Goal: Register for event/course

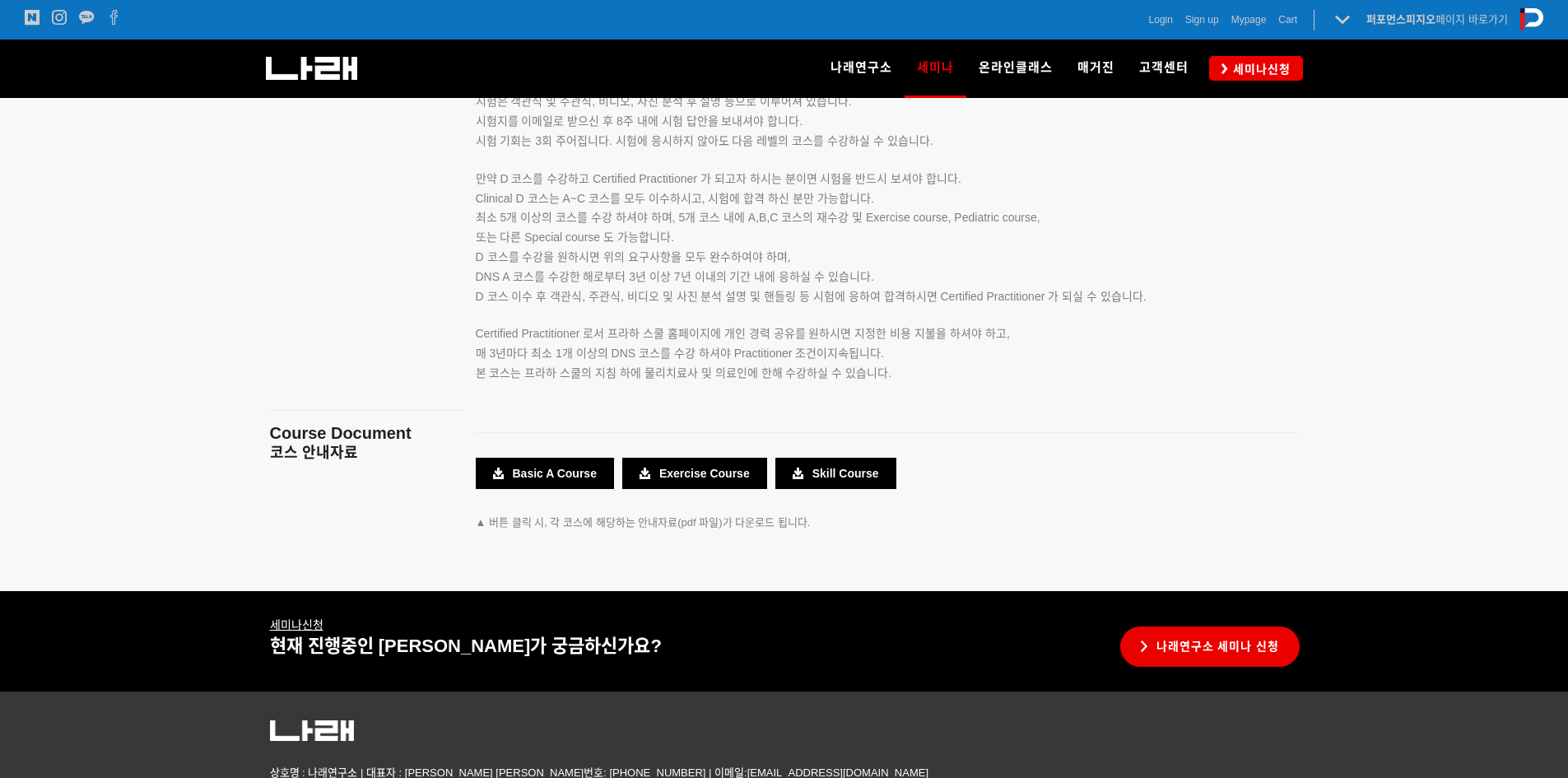
scroll to position [2946, 0]
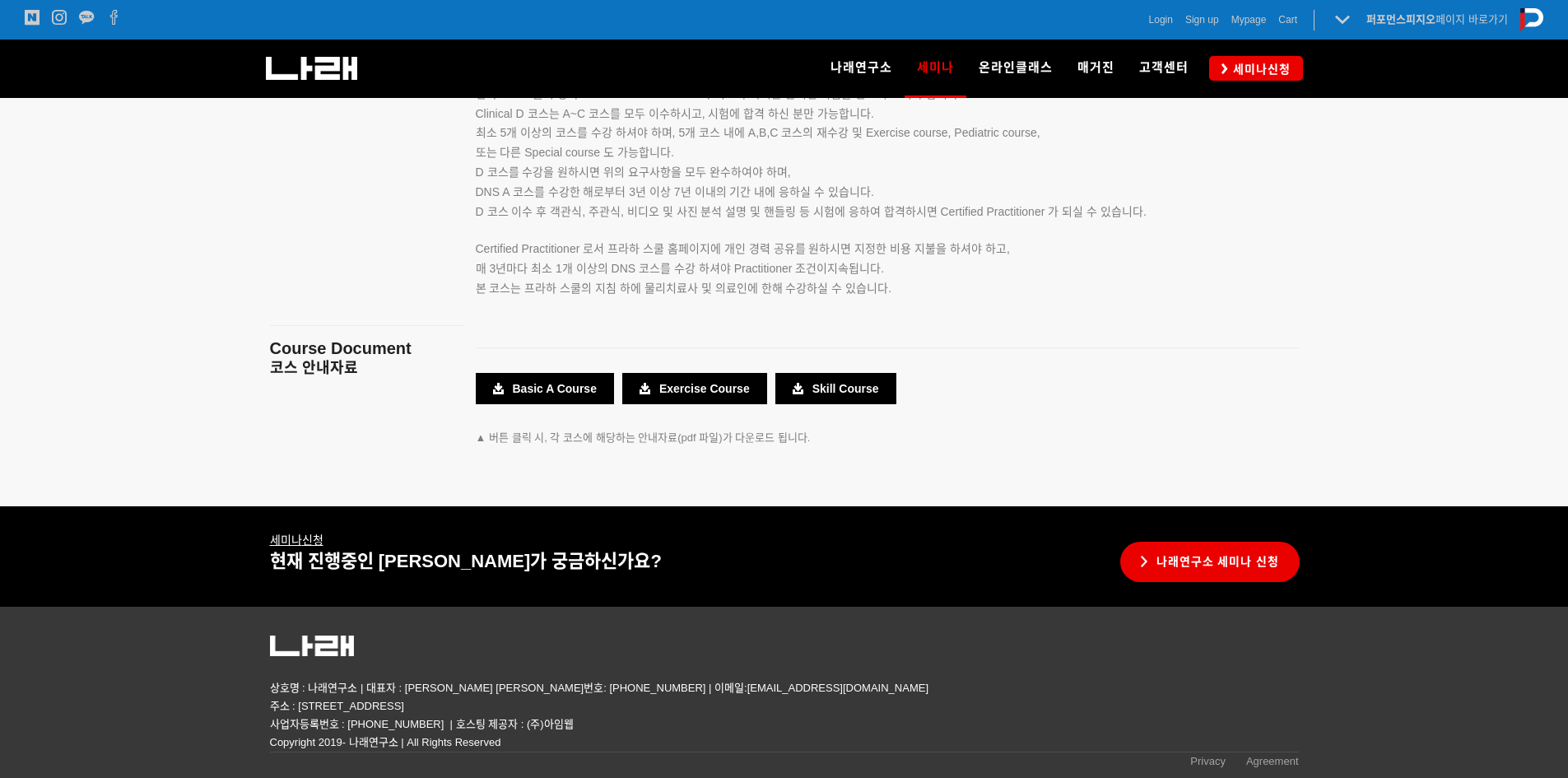
click at [867, 49] on div "나래연구소 연구소 소개 나래연구원 ML l SPECIALISTS 세미나 MovementLinks l 무브먼트링크 ML l LOWER QUART…" at bounding box center [1017, 69] width 571 height 58
click at [867, 59] on link "세미나신청" at bounding box center [1256, 68] width 94 height 24
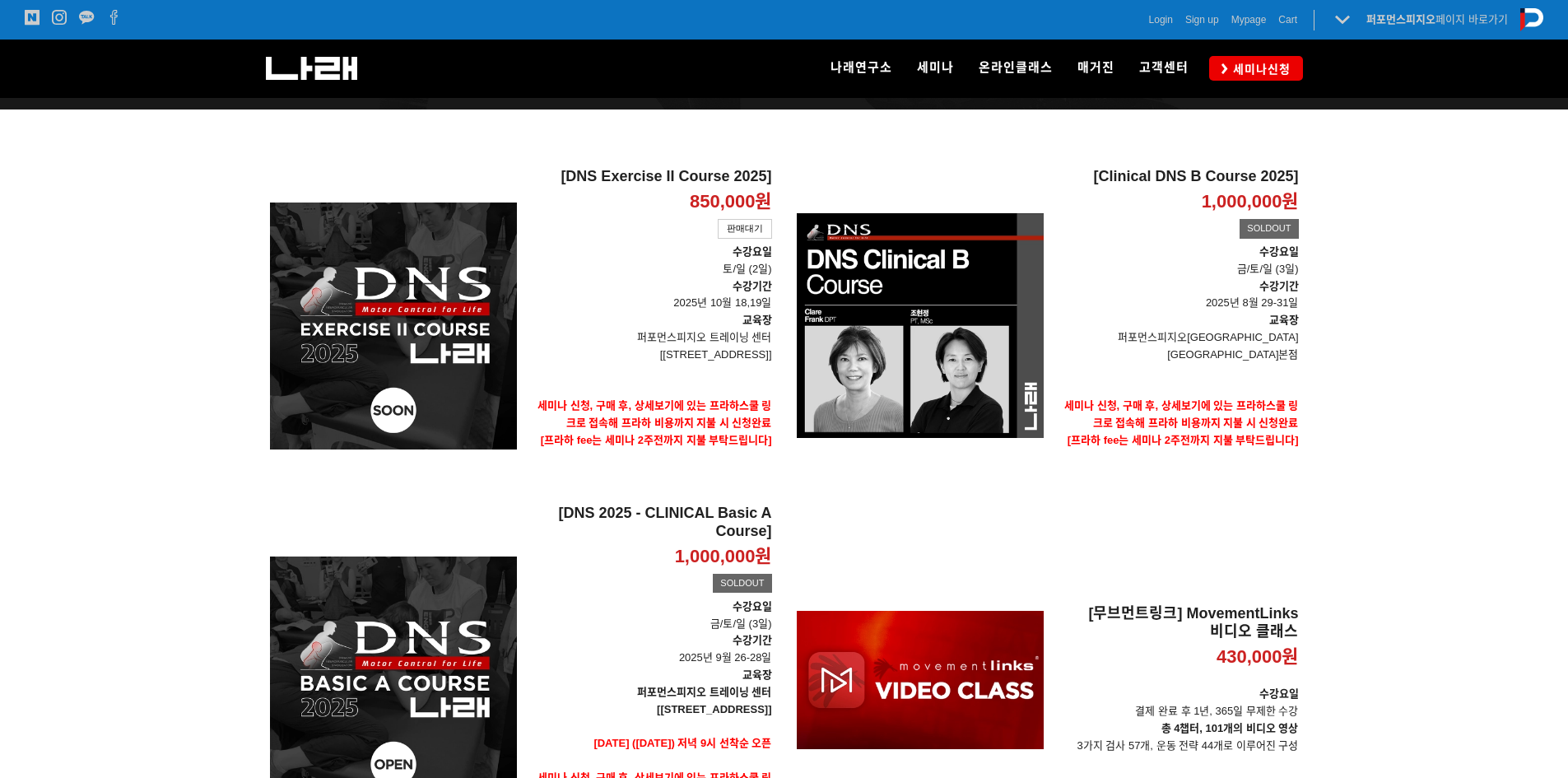
scroll to position [247, 0]
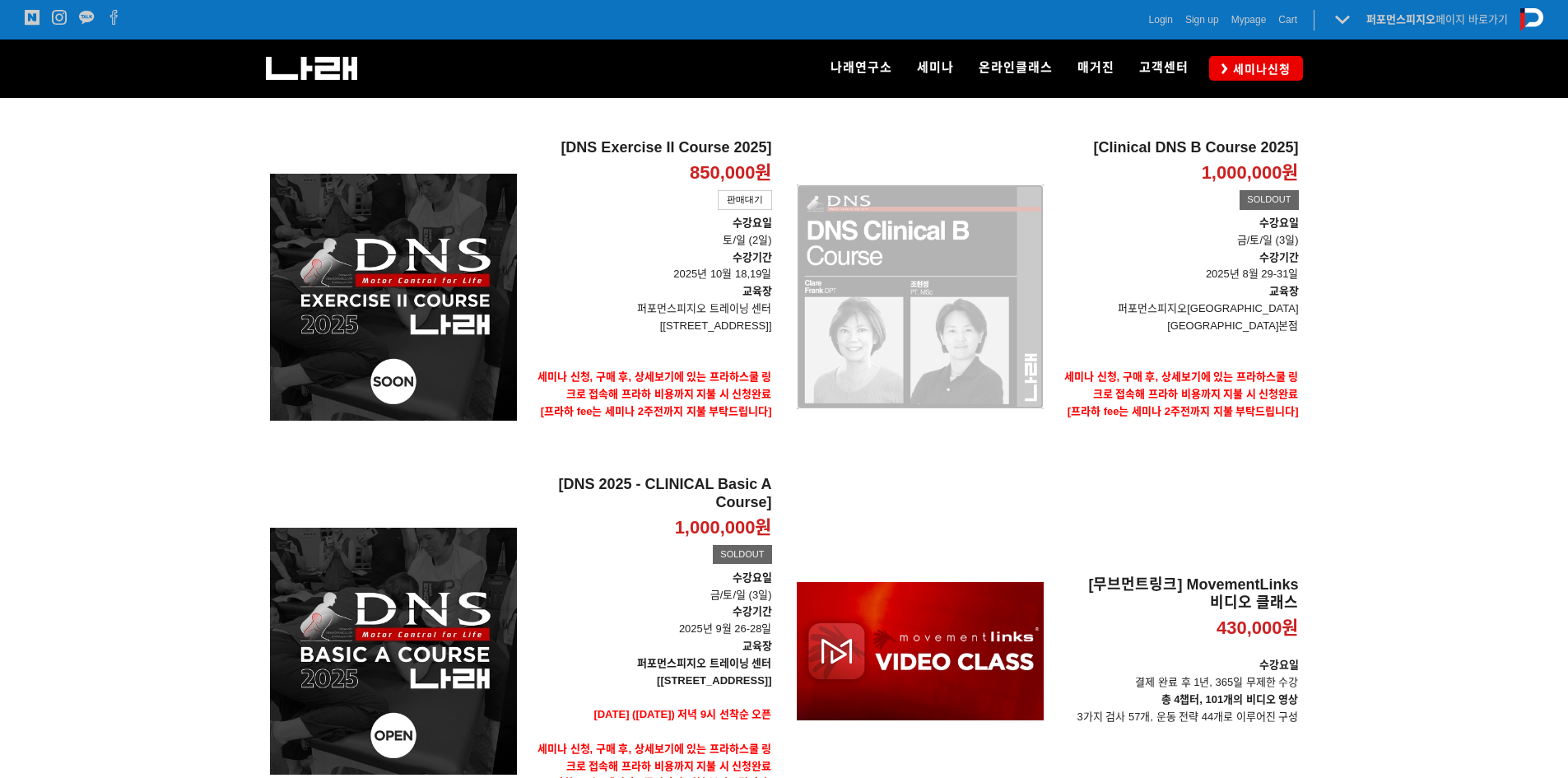
click at [965, 285] on div "[Clinical DNS B Course 2025] 1,000,000원 TIME SALE SOLDOUT" at bounding box center [920, 296] width 247 height 334
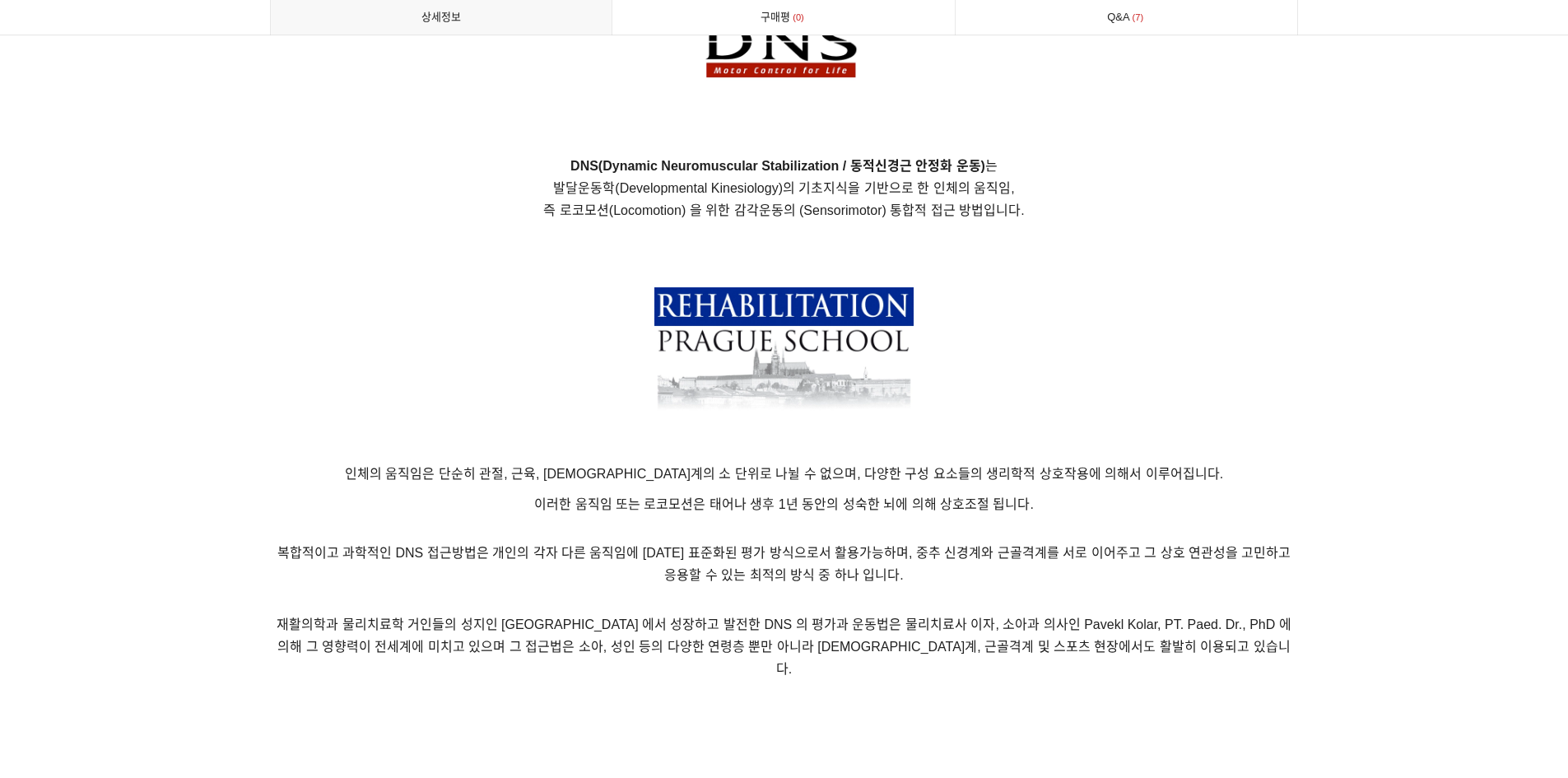
scroll to position [1153, 0]
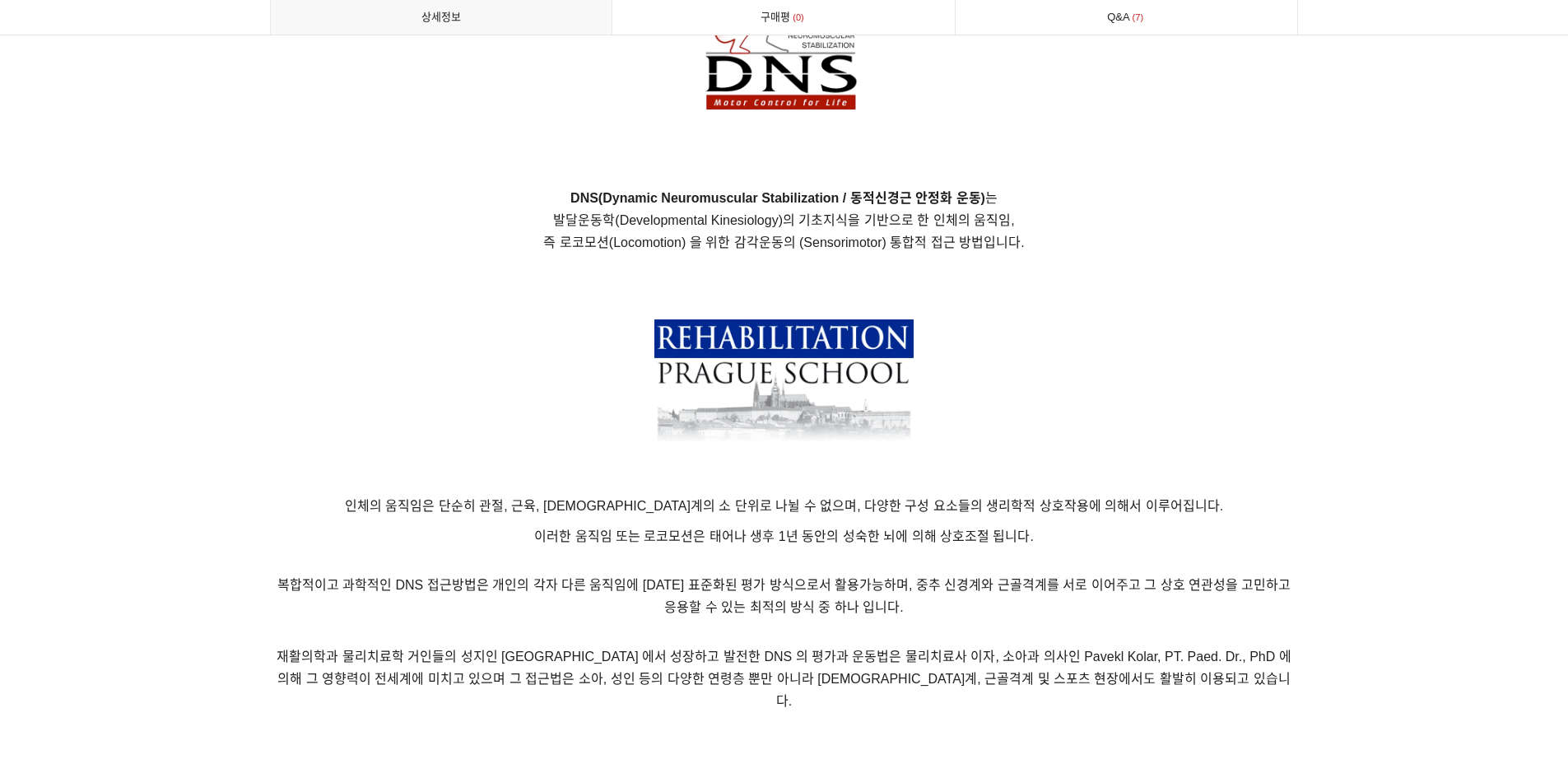
click at [883, 399] on img at bounding box center [784, 387] width 259 height 137
click at [883, 367] on img at bounding box center [784, 387] width 259 height 137
click at [868, 134] on img at bounding box center [784, 24] width 198 height 247
click at [838, 96] on img at bounding box center [784, 24] width 198 height 247
drag, startPoint x: 722, startPoint y: 761, endPoint x: 782, endPoint y: 582, distance: 188.8
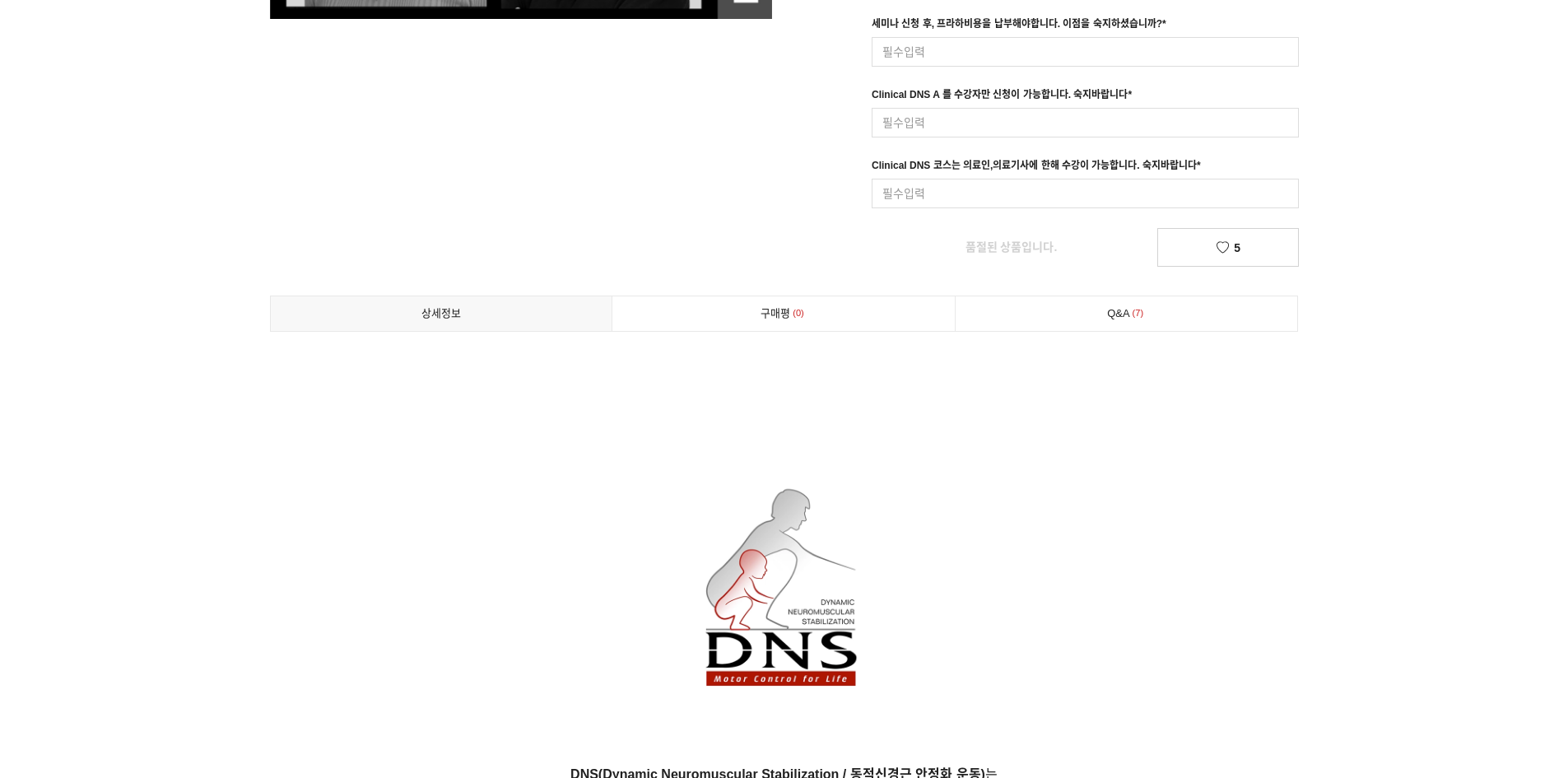
click at [782, 578] on img at bounding box center [784, 600] width 198 height 247
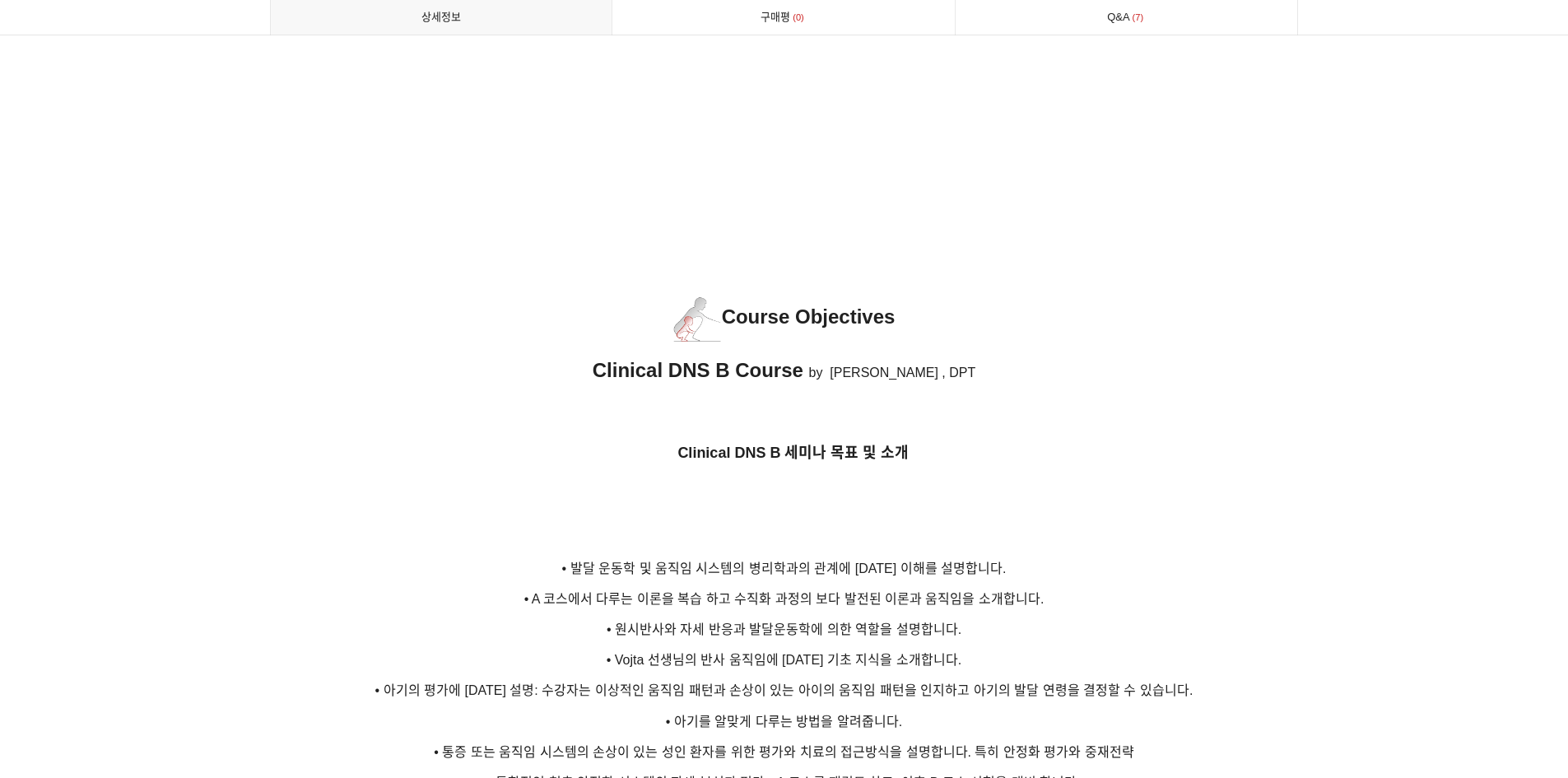
click at [782, 592] on span "• A 코스에서 다루는 이론을 복습 하고 수직화 과정의 보다 발전된 이론과 움직임을 소개합니다." at bounding box center [784, 599] width 520 height 14
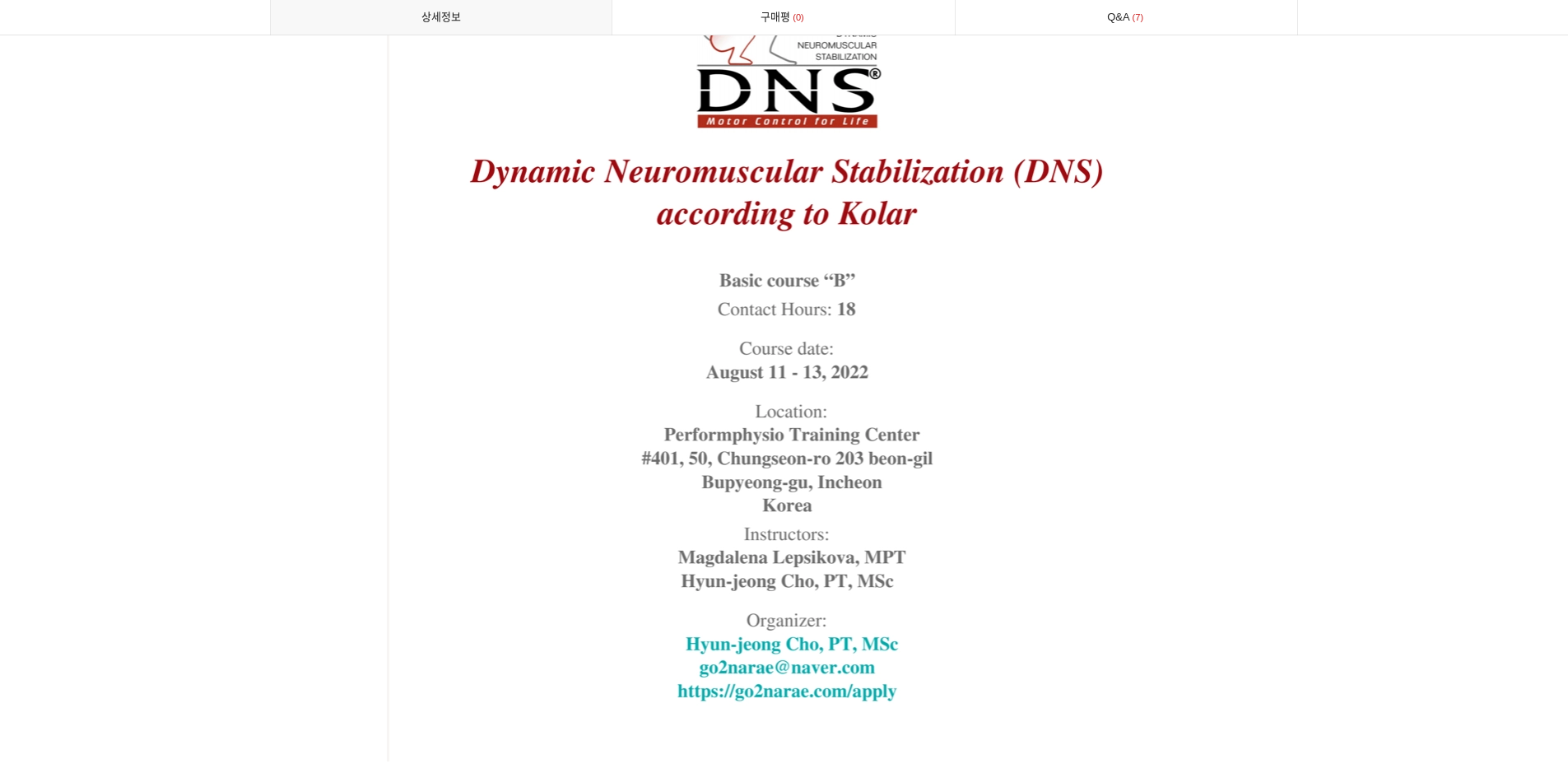
click at [782, 577] on img at bounding box center [784, 312] width 795 height 899
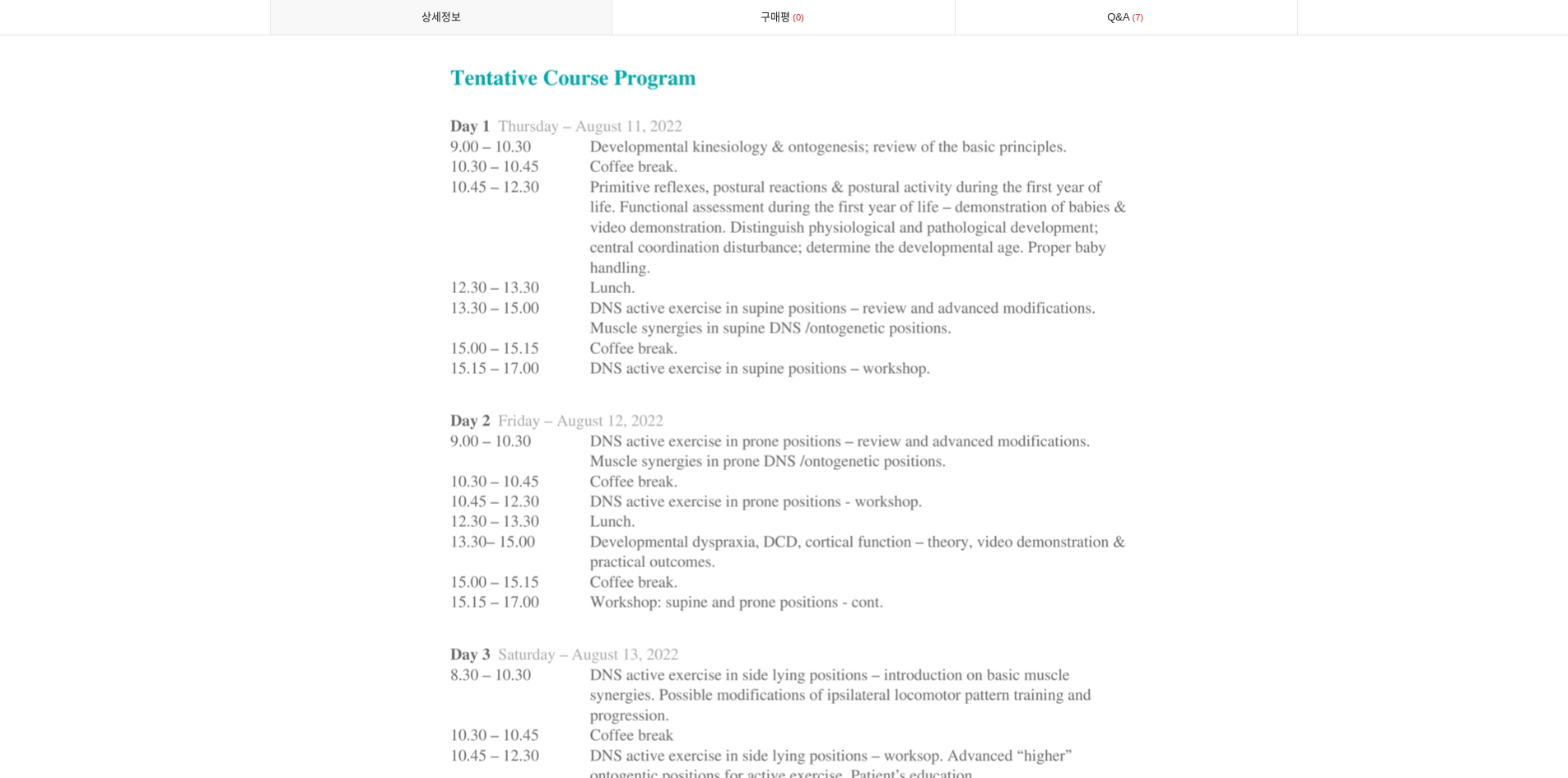
click at [787, 570] on img at bounding box center [784, 485] width 785 height 880
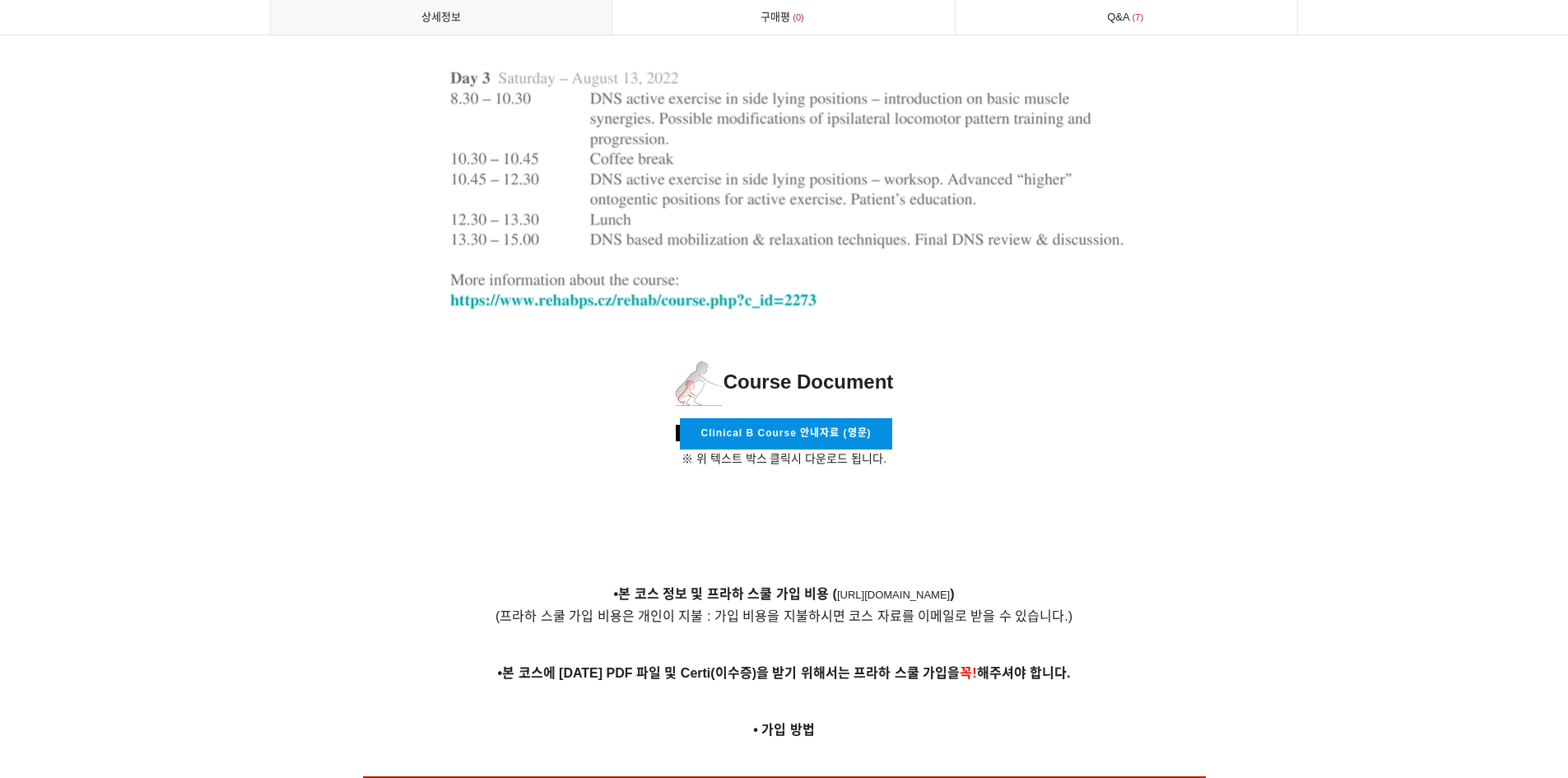
click at [787, 570] on p at bounding box center [784, 566] width 1029 height 18
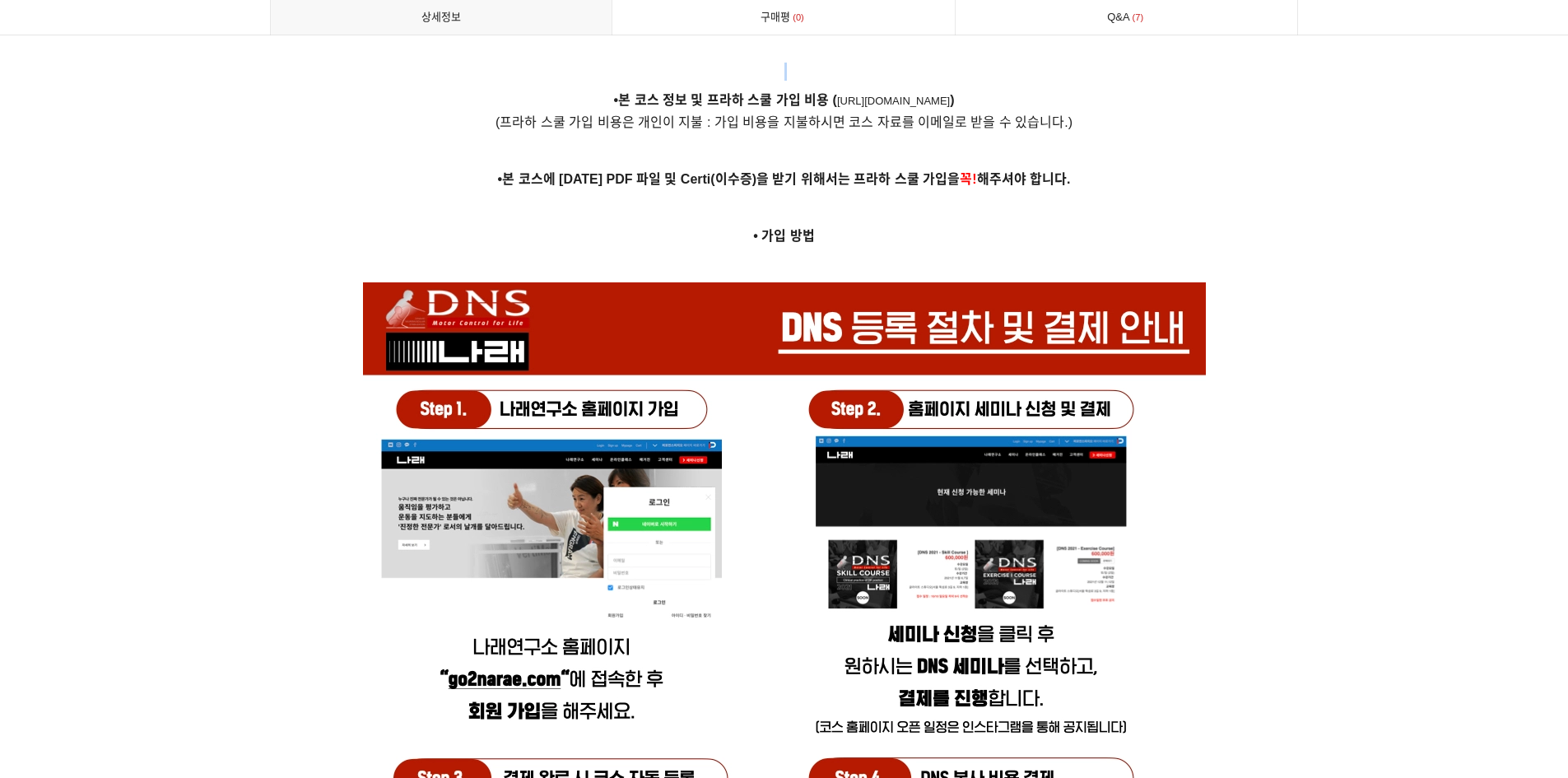
click at [789, 567] on img at bounding box center [784, 704] width 843 height 843
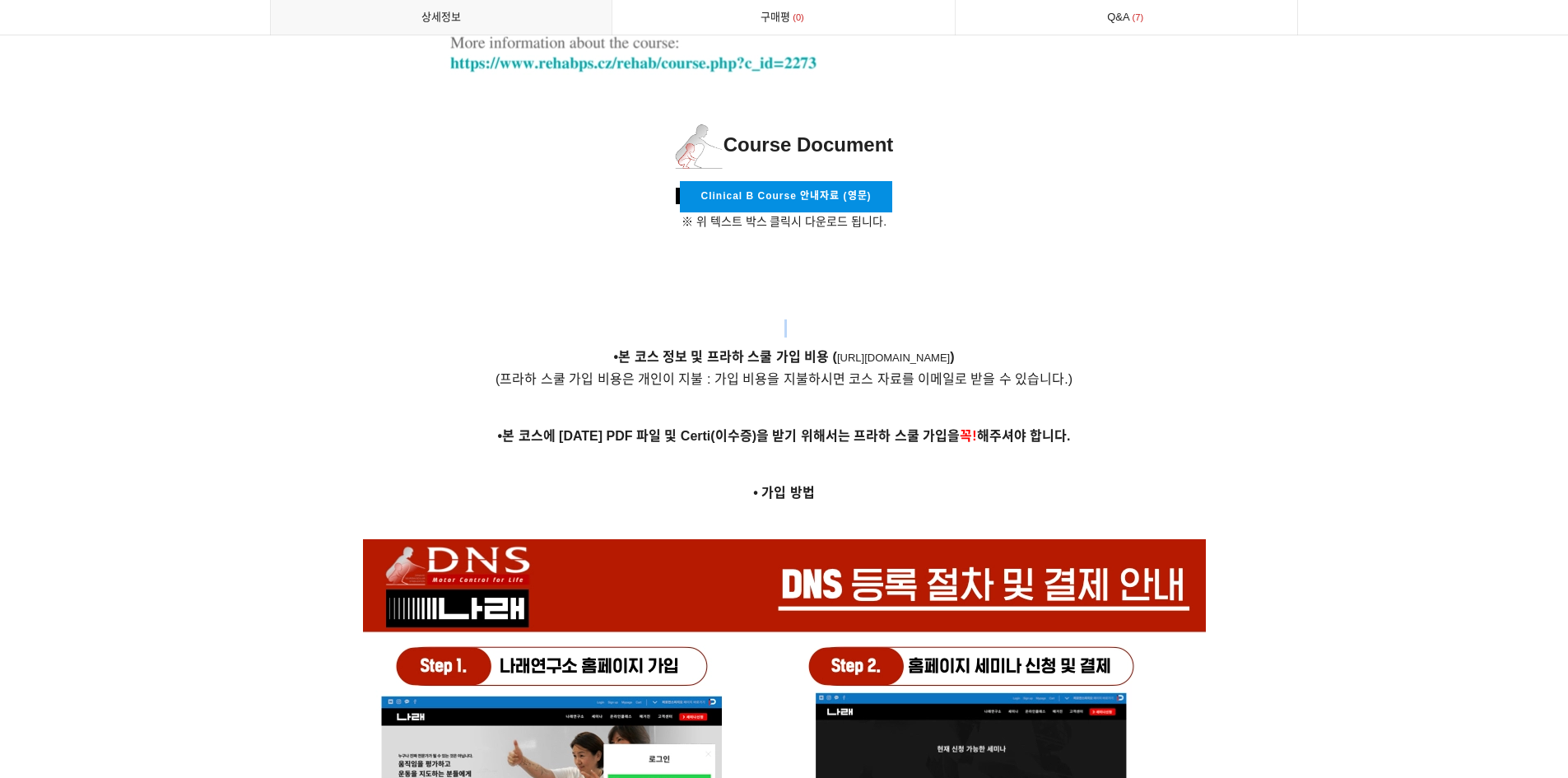
scroll to position [4941, 0]
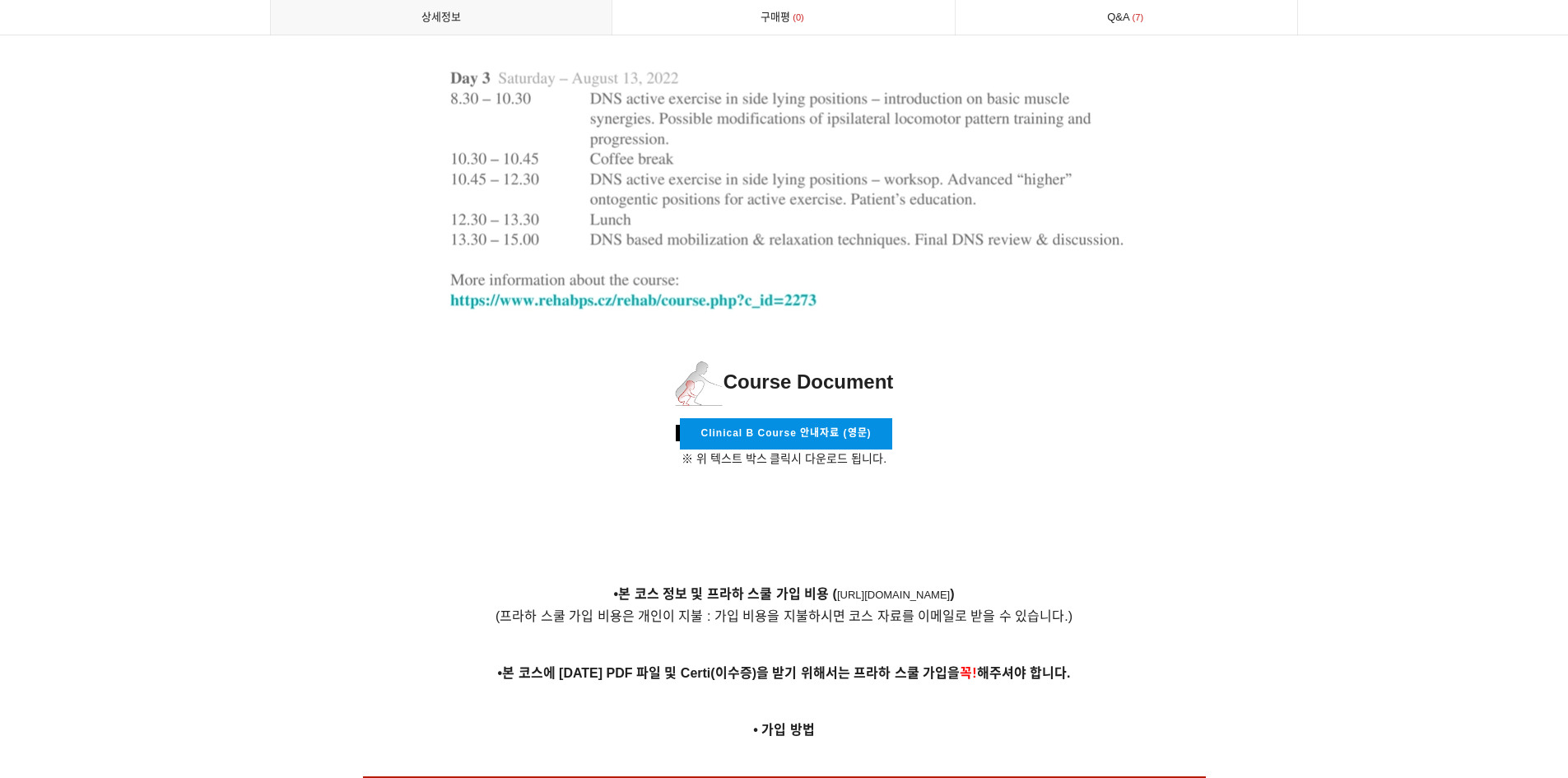
click at [1053, 386] on p "Course Document" at bounding box center [784, 383] width 1029 height 54
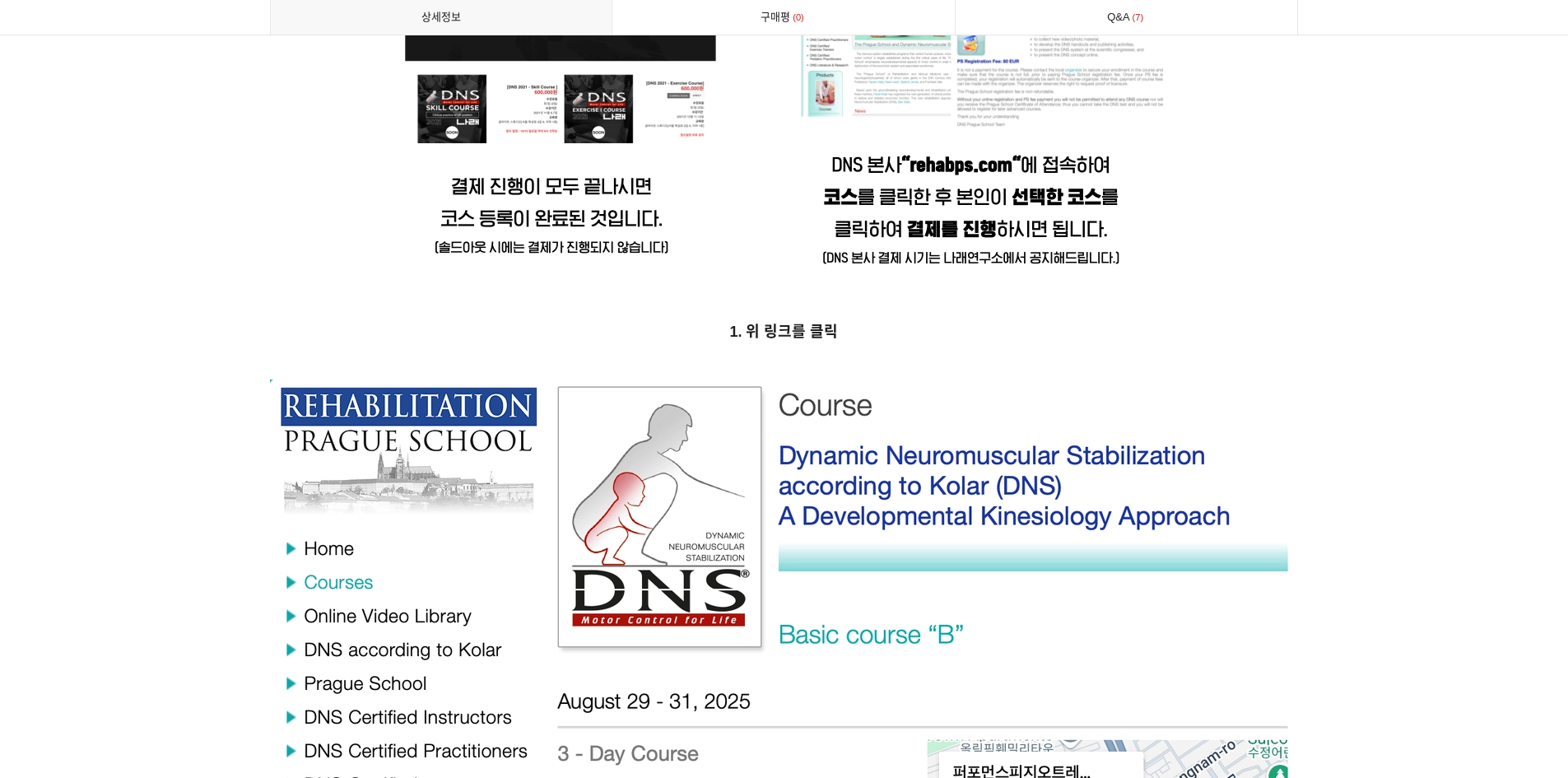
scroll to position [6260, 0]
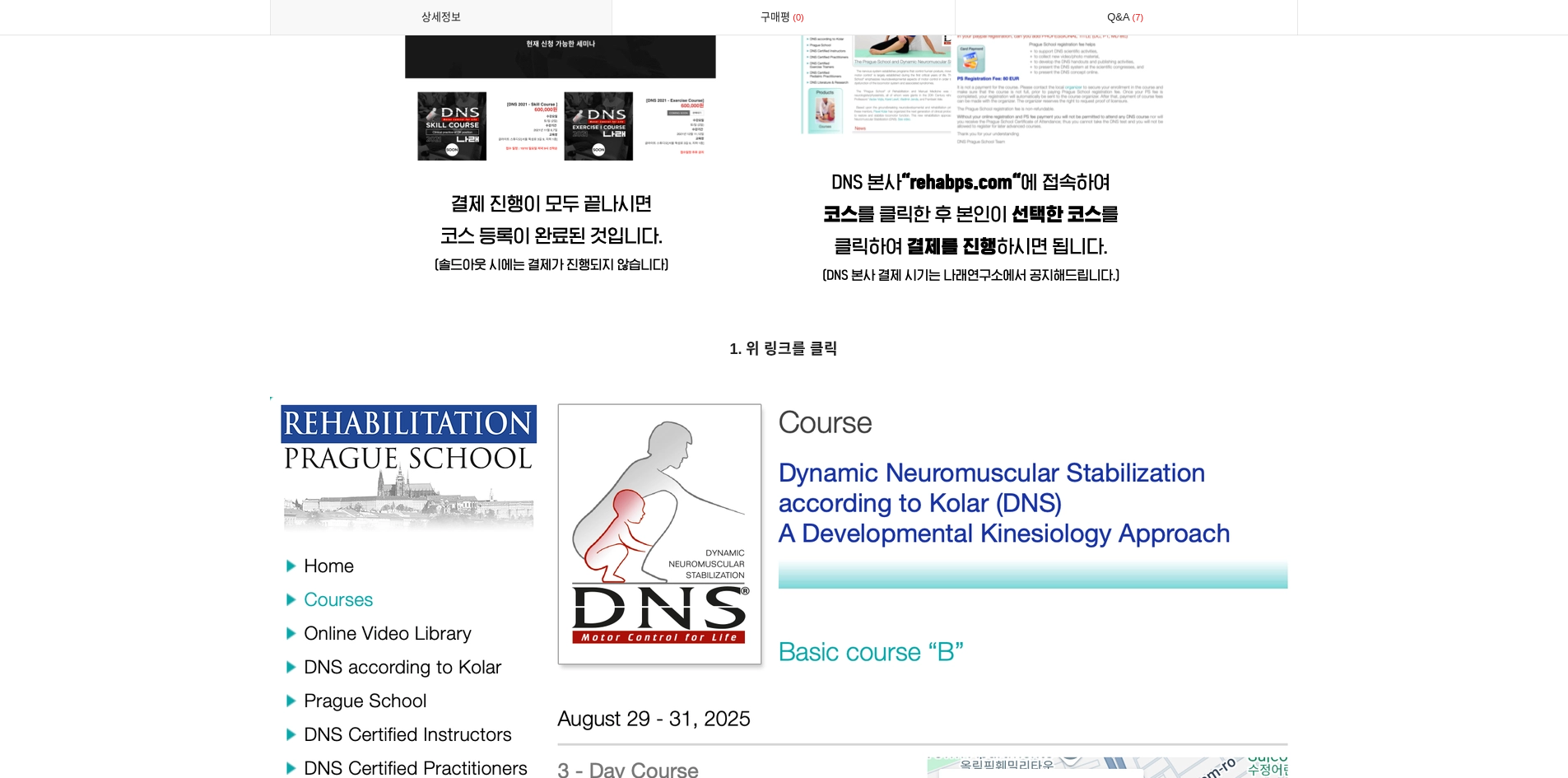
drag, startPoint x: 1004, startPoint y: 225, endPoint x: 1001, endPoint y: 216, distance: 9.5
click at [852, 516] on img at bounding box center [784, 781] width 1029 height 768
drag, startPoint x: 787, startPoint y: 475, endPoint x: 840, endPoint y: 317, distance: 166.7
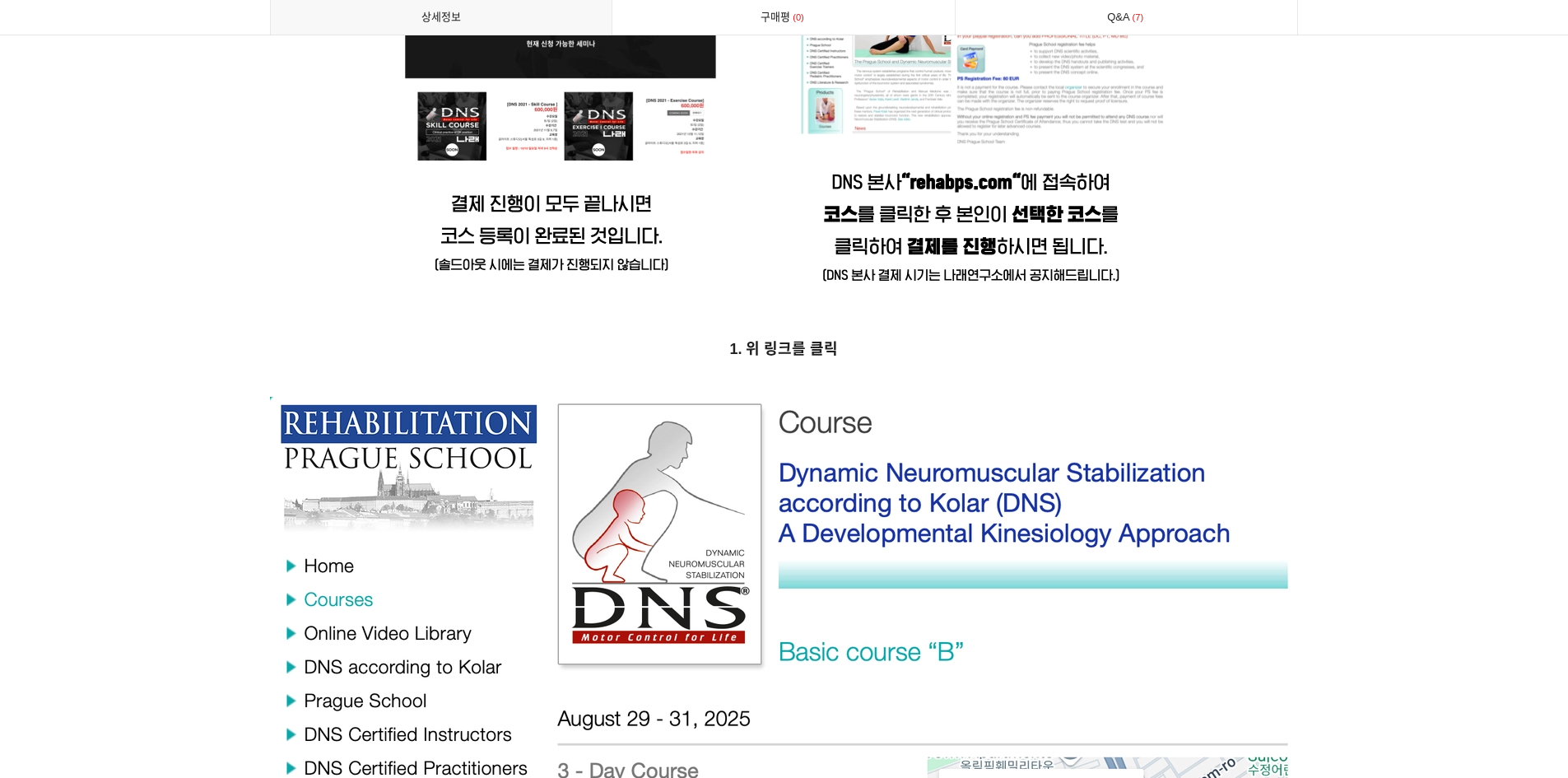
click at [787, 473] on img at bounding box center [784, 781] width 1029 height 768
drag, startPoint x: 840, startPoint y: 312, endPoint x: 816, endPoint y: 330, distance: 30.0
click at [835, 315] on p at bounding box center [784, 319] width 1029 height 18
click at [808, 341] on strong "1. 위 링크를 클릭" at bounding box center [784, 348] width 109 height 16
click at [775, 350] on strong "1. 위 링크를 클릭" at bounding box center [784, 348] width 109 height 16
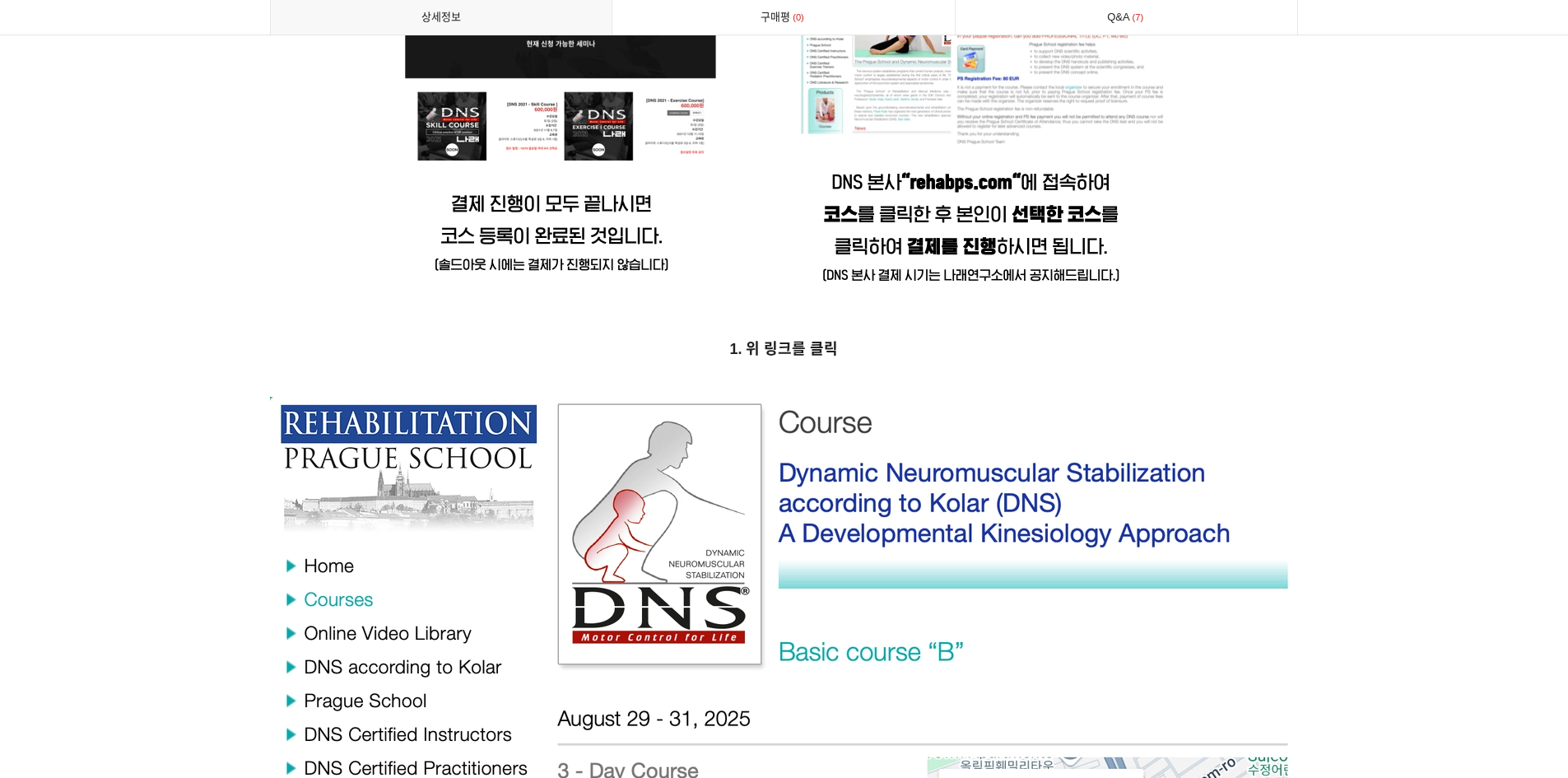
drag, startPoint x: 765, startPoint y: 348, endPoint x: 738, endPoint y: 403, distance: 61.3
click at [601, 653] on img at bounding box center [784, 781] width 1029 height 768
drag, startPoint x: 767, startPoint y: 600, endPoint x: 824, endPoint y: 557, distance: 71.4
click at [770, 598] on img at bounding box center [784, 781] width 1029 height 768
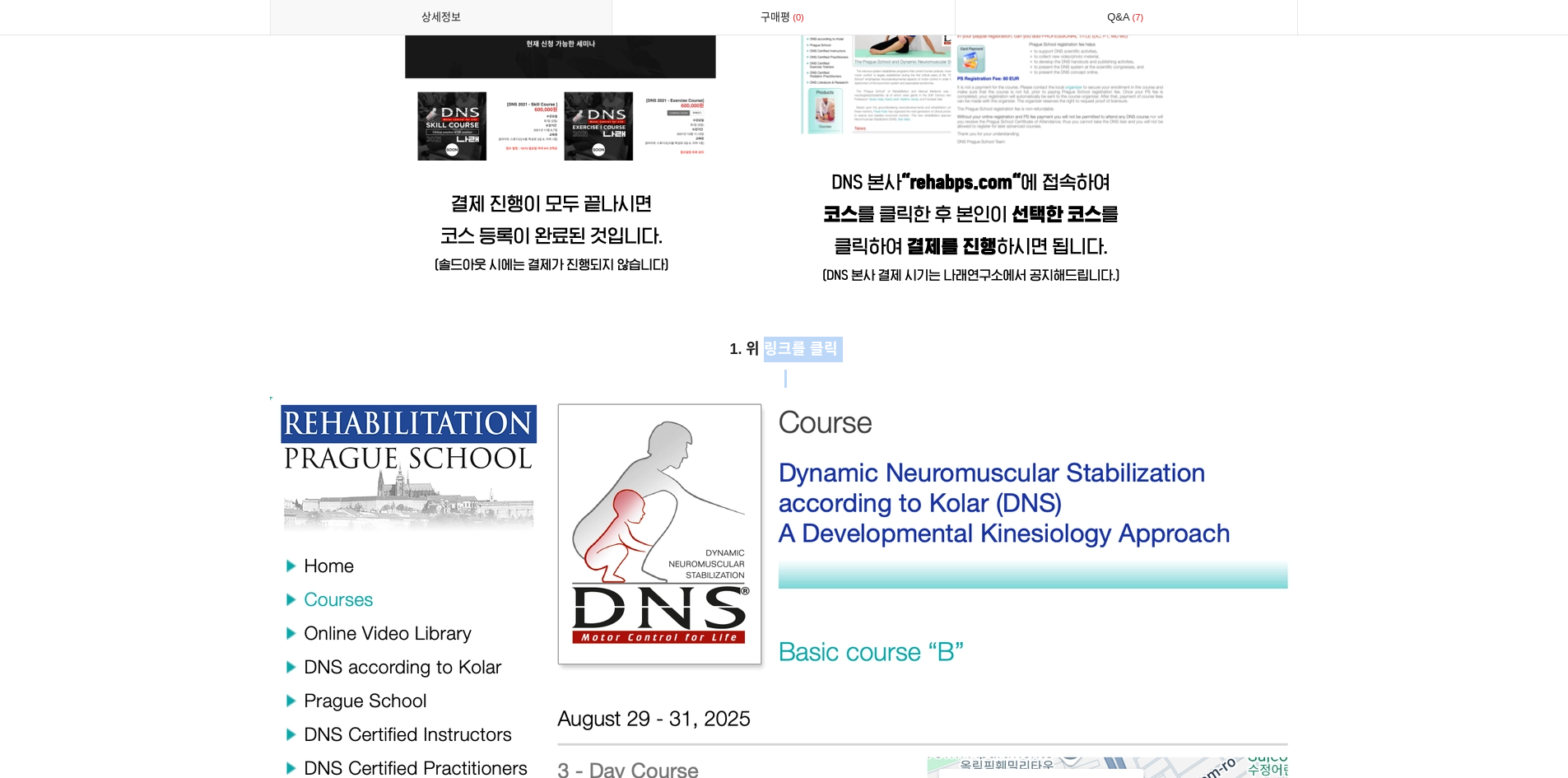
drag, startPoint x: 842, startPoint y: 549, endPoint x: 851, endPoint y: 539, distance: 13.5
click at [844, 547] on img at bounding box center [784, 781] width 1029 height 768
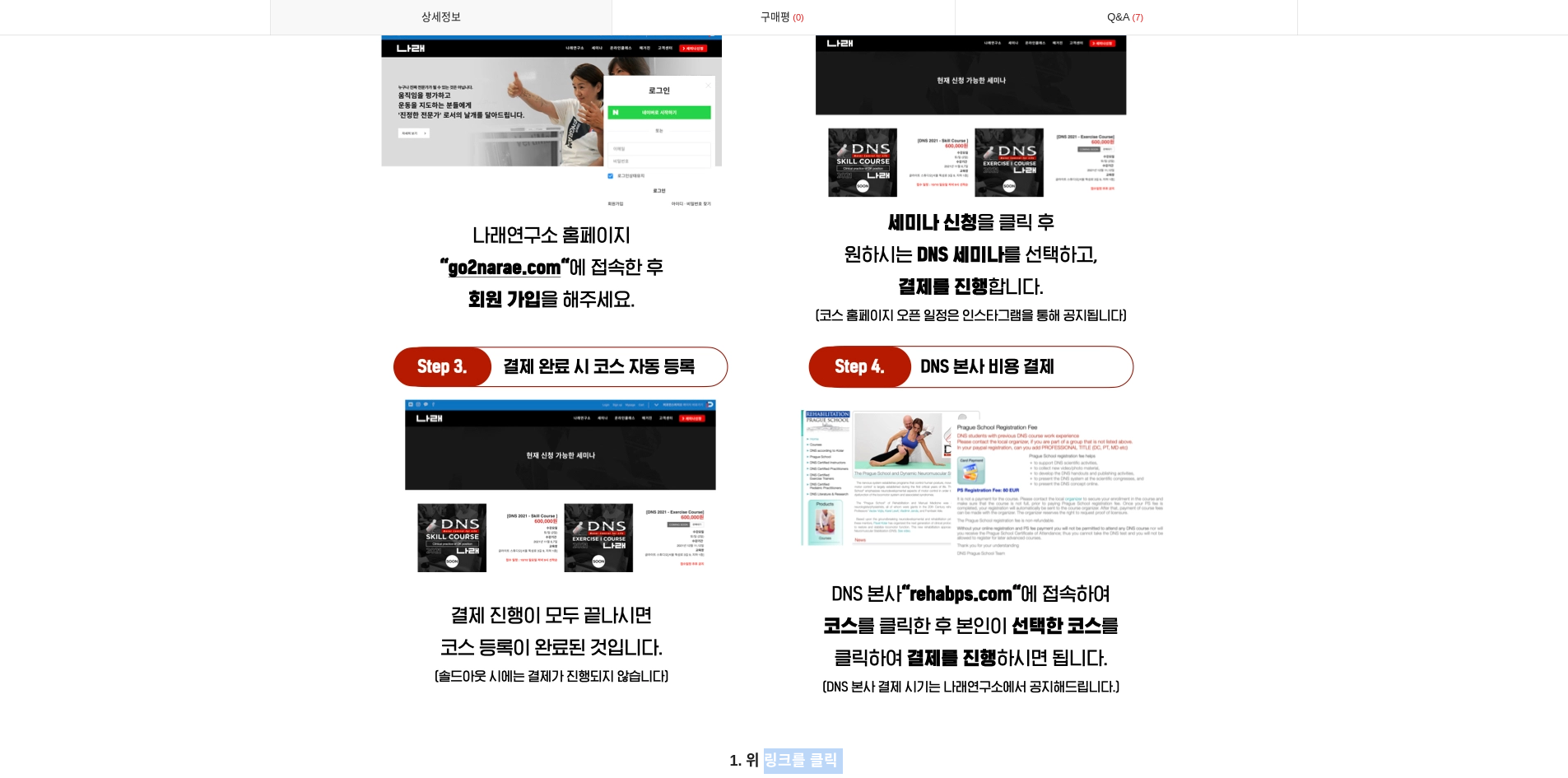
click at [840, 542] on img at bounding box center [784, 292] width 843 height 843
click at [596, 536] on img at bounding box center [784, 292] width 843 height 843
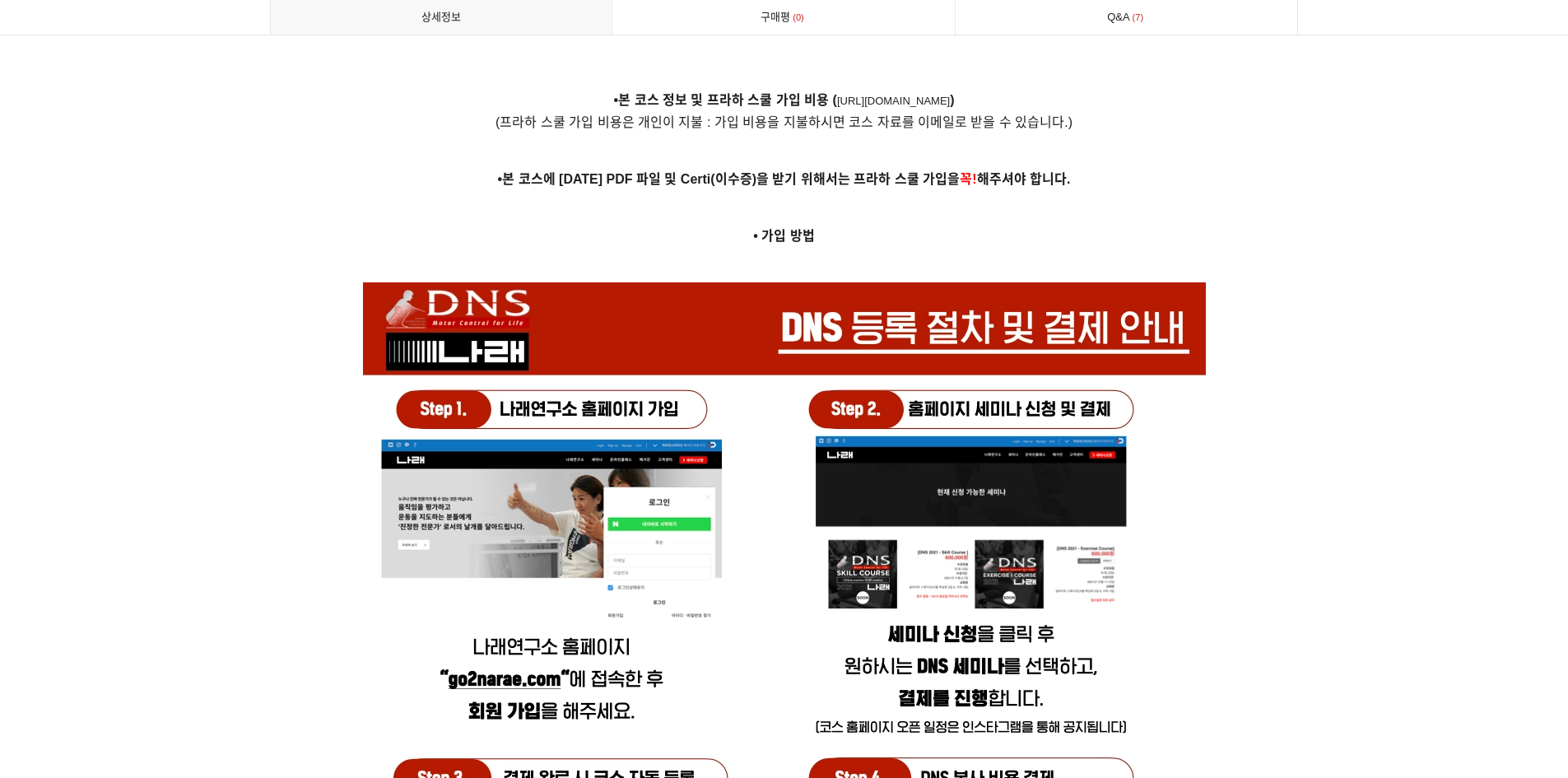
click at [621, 525] on img at bounding box center [784, 704] width 843 height 843
click at [802, 245] on div "DNS(Dynamic Neuromuscular Stabilization / 동적신경근 안정화 운동) 는 발달운동학(Developmental K…" at bounding box center [784, 408] width 1029 height 9772
click at [789, 231] on strong "• 가입 방법" at bounding box center [784, 236] width 62 height 14
click at [872, 317] on img at bounding box center [784, 704] width 843 height 843
click at [887, 99] on link "[URL][DOMAIN_NAME]" at bounding box center [893, 101] width 113 height 13
